Goal: Navigation & Orientation: Find specific page/section

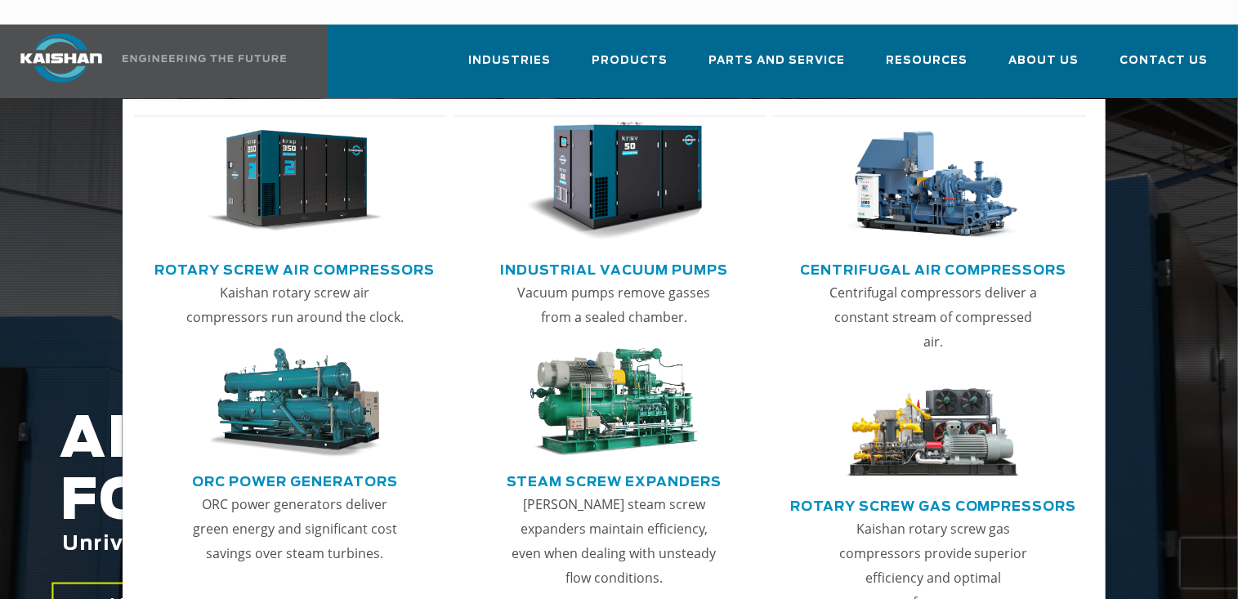
click at [350, 256] on link "Rotary Screw Air Compressors" at bounding box center [294, 268] width 280 height 25
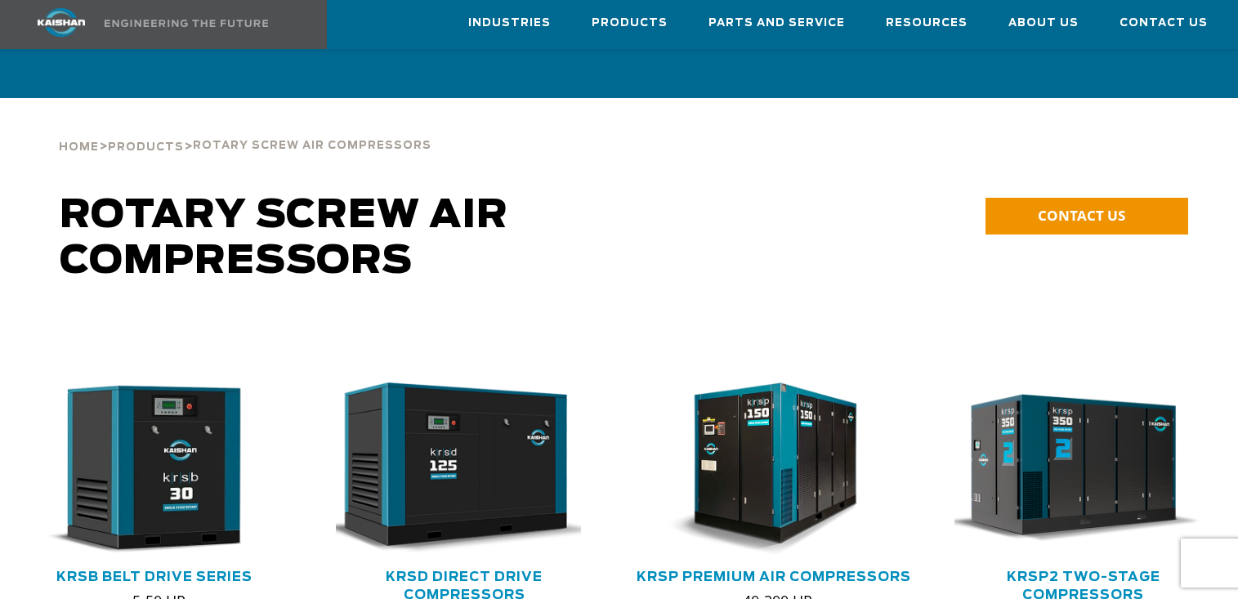
scroll to position [359, 0]
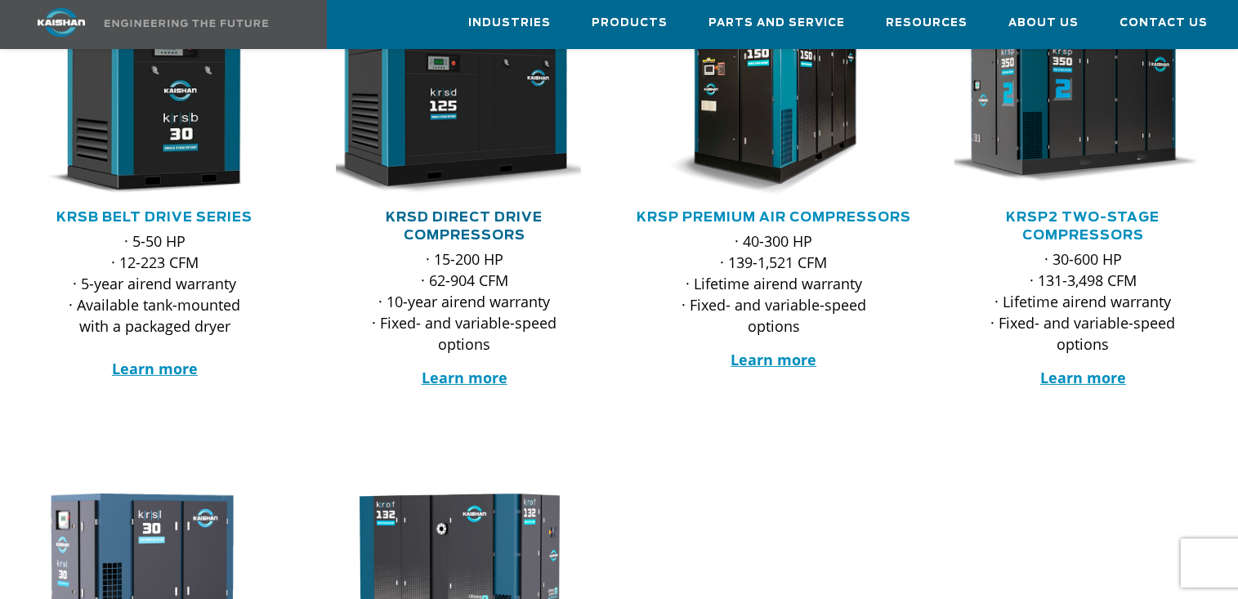
click at [442, 211] on link "KRSD Direct Drive Compressors" at bounding box center [464, 226] width 157 height 31
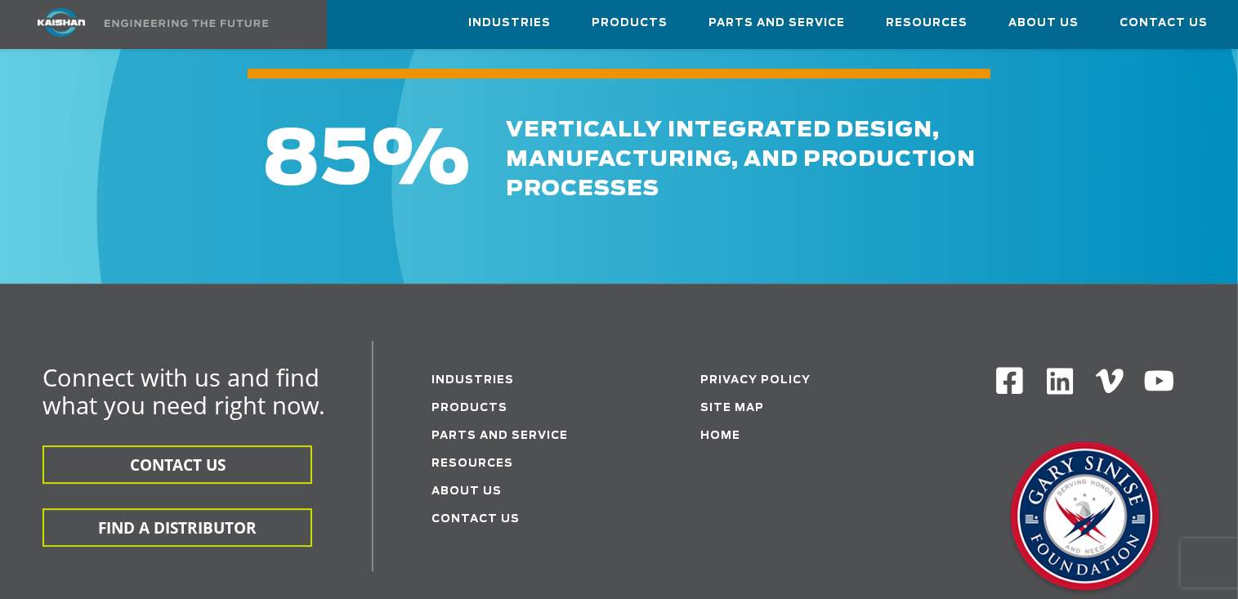
scroll to position [5127, 0]
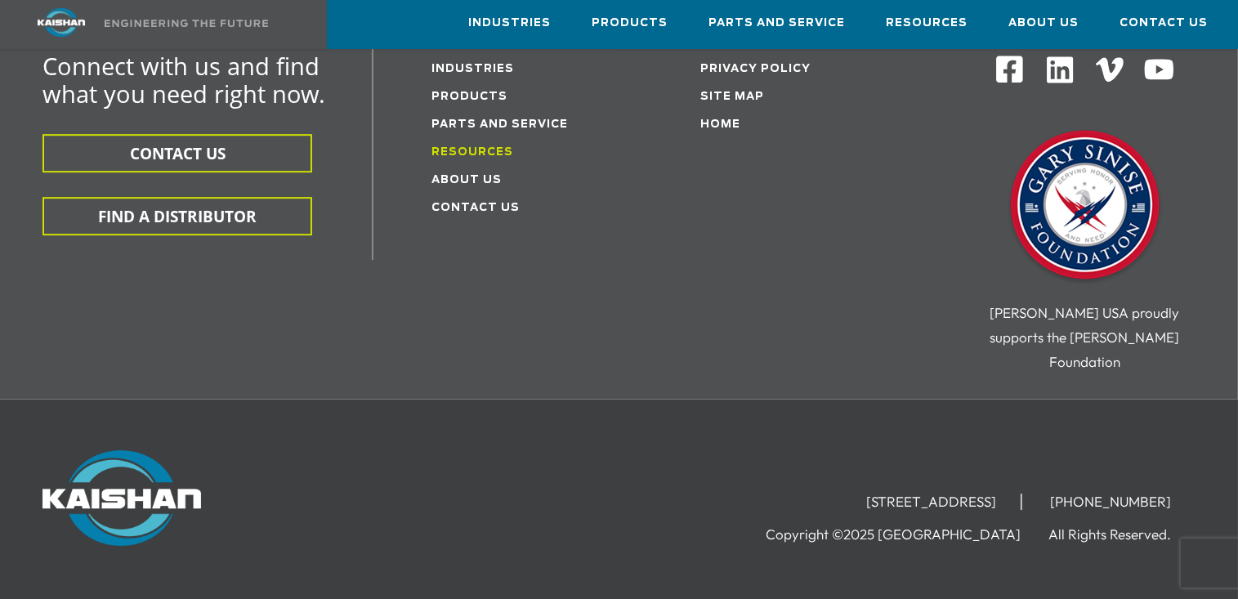
click at [498, 147] on link "Resources" at bounding box center [473, 152] width 82 height 11
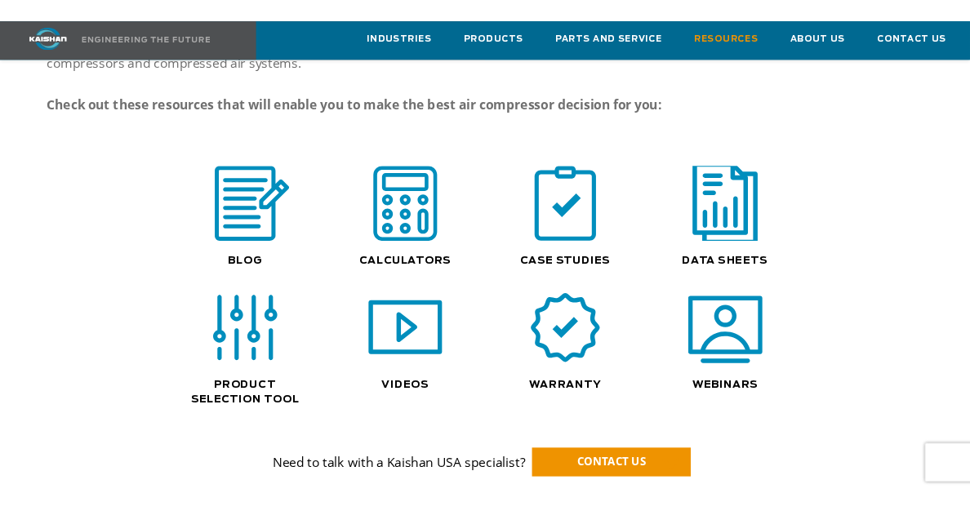
scroll to position [1078, 0]
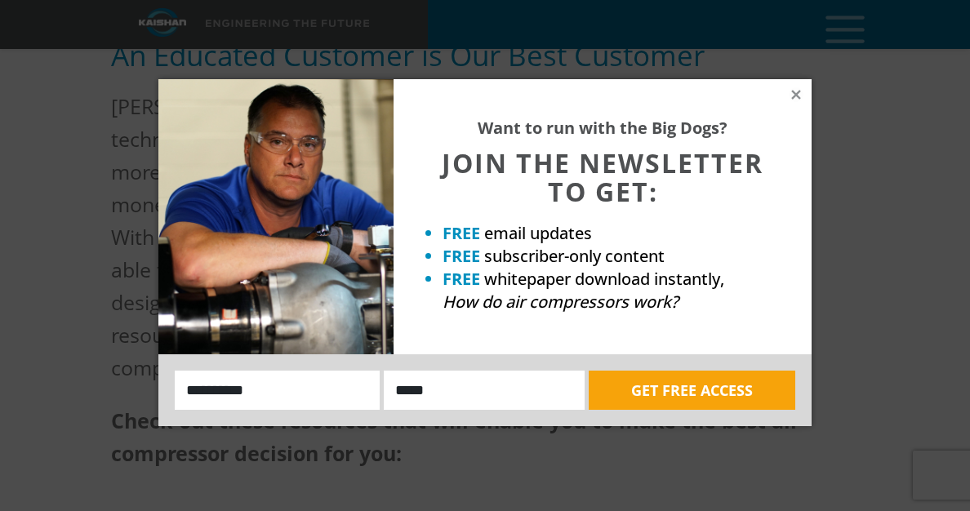
click at [804, 91] on div "Want to run with the Big Dogs? JOIN THE NEWSLETTER TO GET: FREE email updates F…" at bounding box center [603, 216] width 418 height 275
click at [798, 95] on icon at bounding box center [796, 94] width 9 height 9
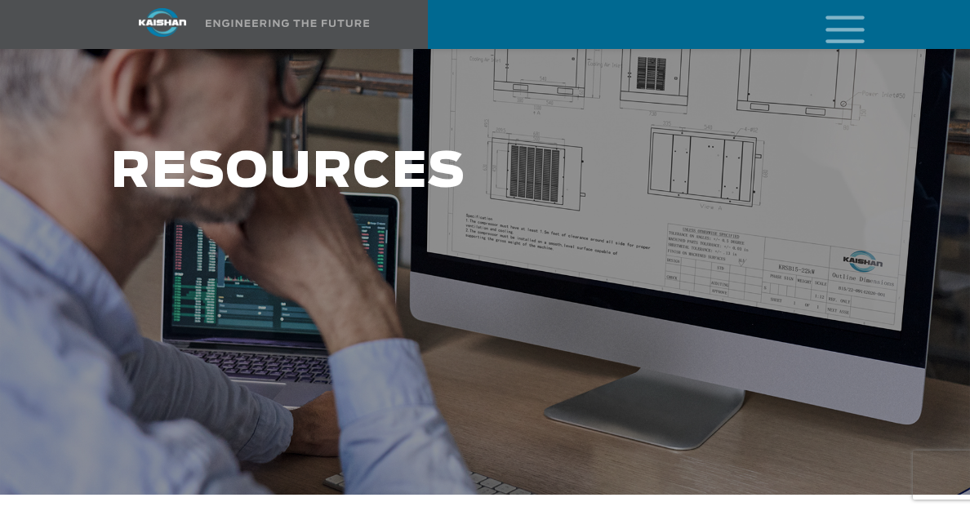
scroll to position [0, 0]
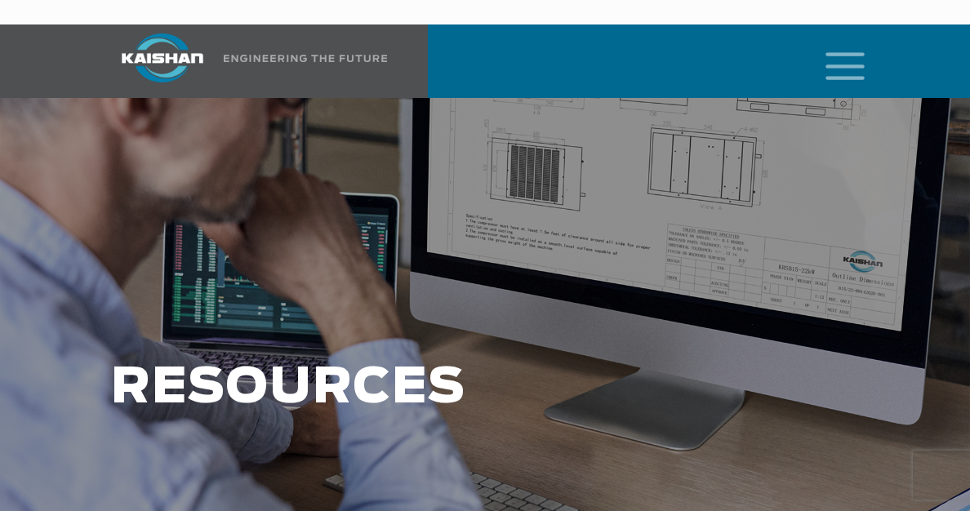
click at [845, 39] on icon "mobile menu" at bounding box center [845, 64] width 52 height 51
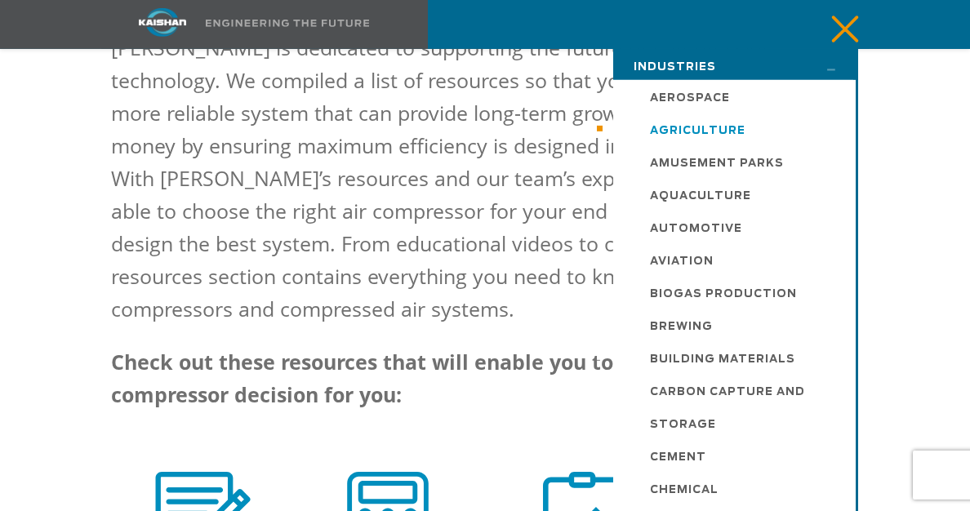
scroll to position [1510, 0]
